Goal: Task Accomplishment & Management: Manage account settings

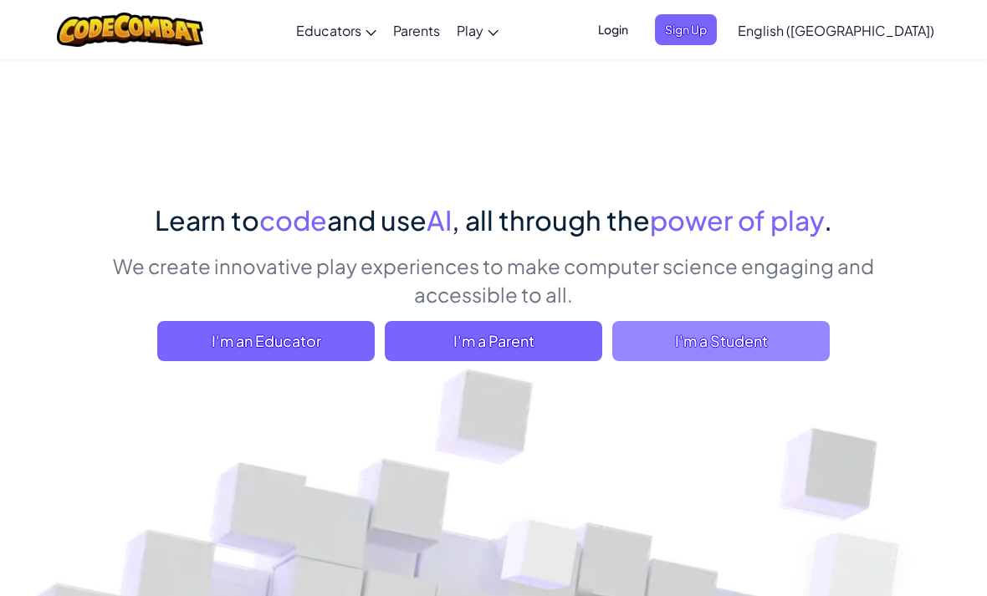
click at [640, 345] on span "I'm a Student" at bounding box center [720, 341] width 217 height 40
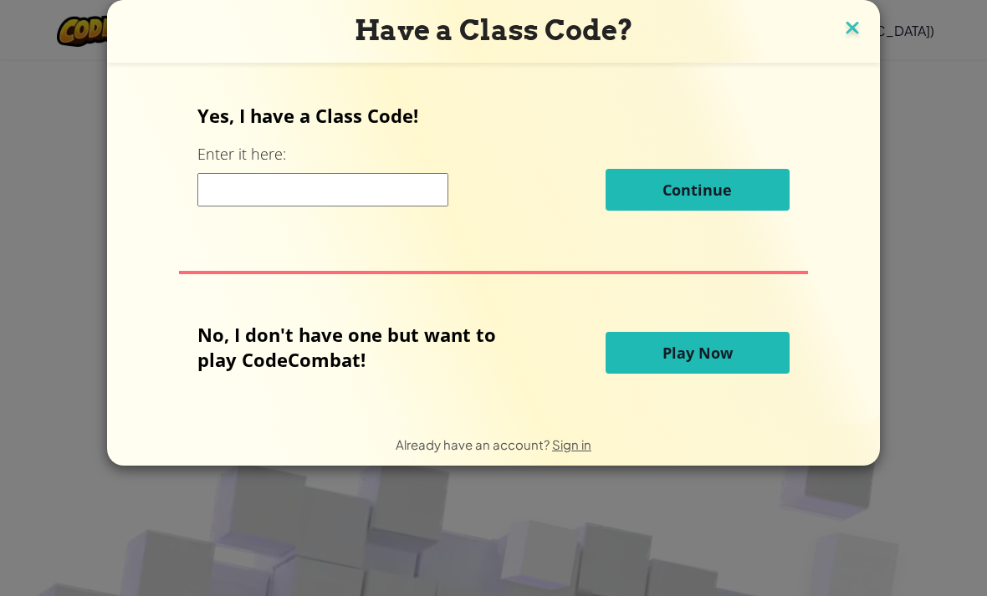
click at [859, 24] on img at bounding box center [852, 29] width 22 height 25
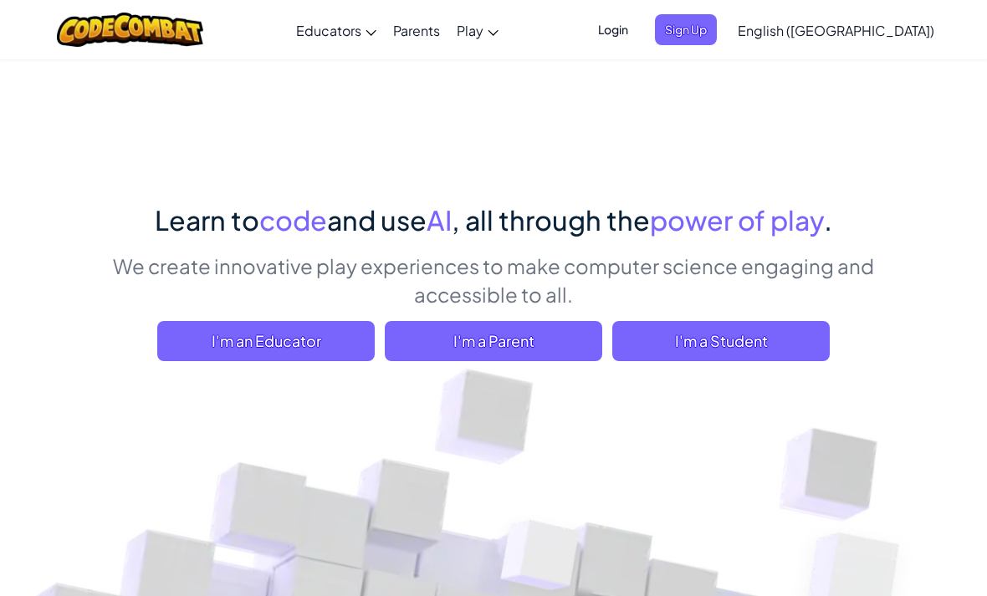
click at [681, 43] on ul "Login Sign Up" at bounding box center [651, 29] width 145 height 31
click at [638, 32] on span "Login" at bounding box center [613, 29] width 50 height 31
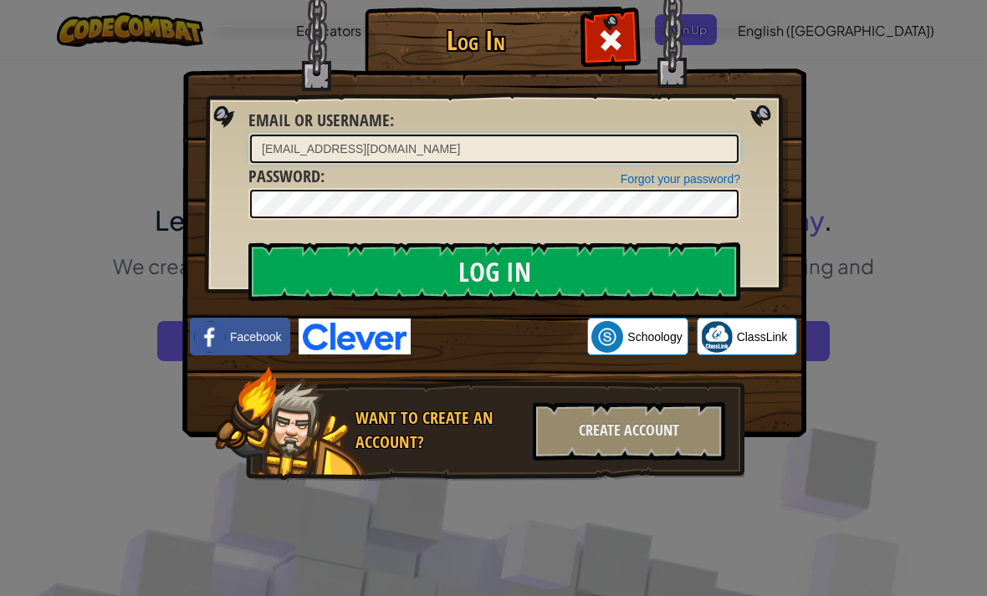
type input "[EMAIL_ADDRESS][DOMAIN_NAME]"
click at [494, 272] on input "Log In" at bounding box center [494, 271] width 492 height 59
